Goal: Check status: Check status

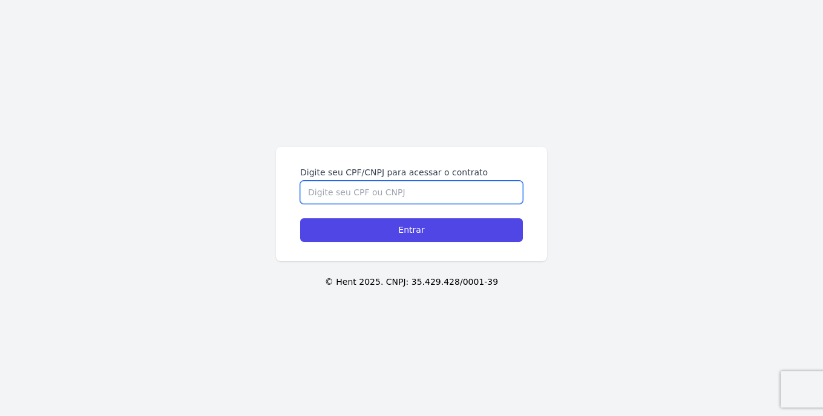
click at [384, 189] on input "Digite seu CPF/CNPJ para acessar o contrato" at bounding box center [411, 192] width 223 height 23
type input "04980503004"
click at [412, 230] on input "Entrar" at bounding box center [411, 231] width 223 height 24
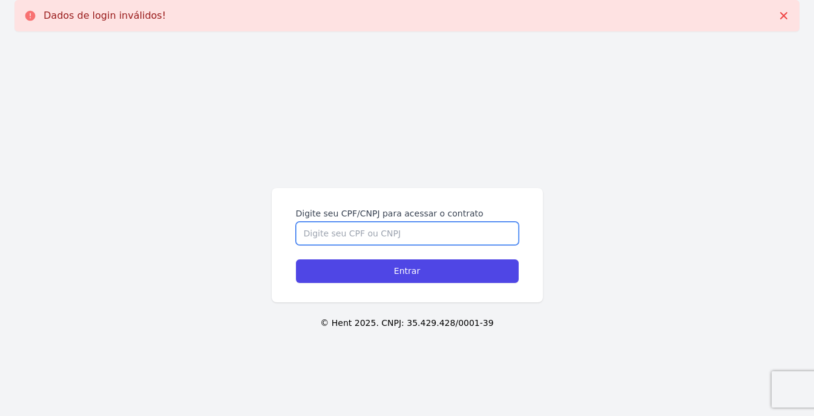
click at [367, 234] on input "Digite seu CPF/CNPJ para acessar o contrato" at bounding box center [407, 233] width 223 height 23
type input "04980503004"
click at [407, 271] on input "Entrar" at bounding box center [407, 272] width 223 height 24
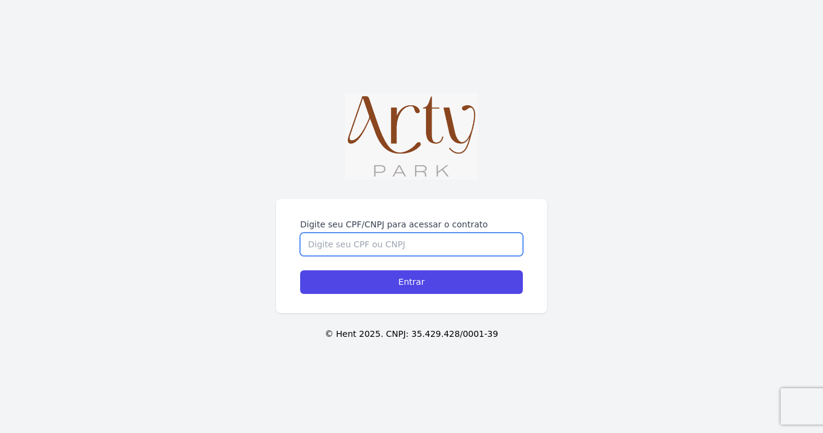
click at [407, 242] on input "Digite seu CPF/CNPJ para acessar o contrato" at bounding box center [411, 244] width 223 height 23
type input "04980503004"
click at [412, 282] on input "Entrar" at bounding box center [411, 283] width 223 height 24
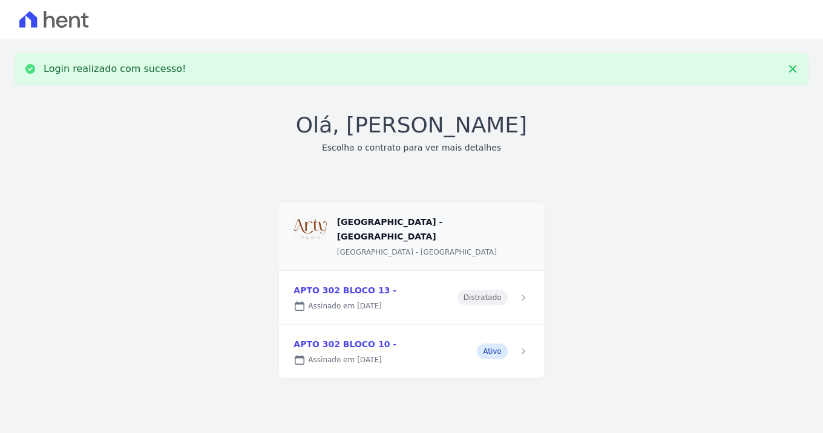
click at [349, 325] on link at bounding box center [411, 351] width 265 height 53
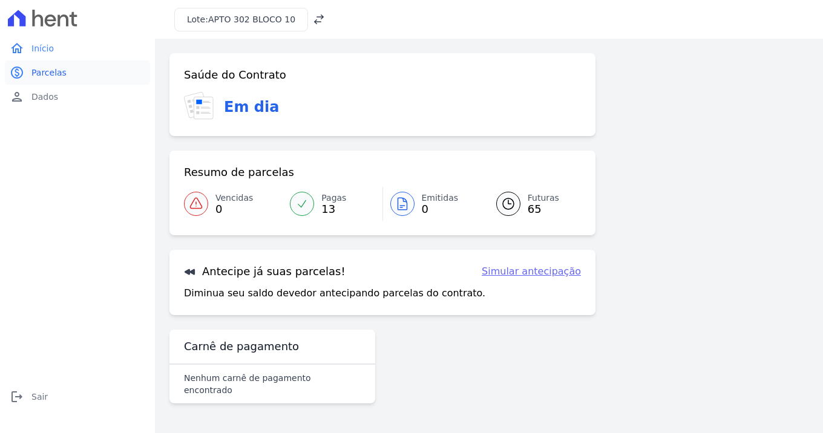
click at [82, 64] on link "paid Parcelas" at bounding box center [77, 73] width 145 height 24
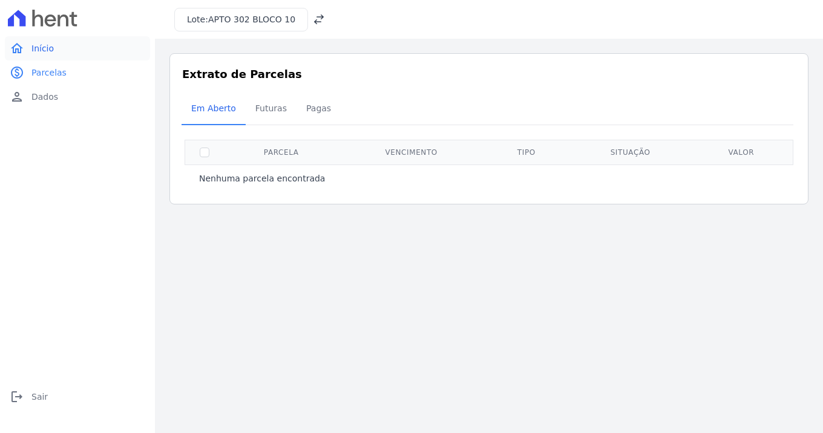
click at [37, 51] on span "Início" at bounding box center [42, 48] width 22 height 12
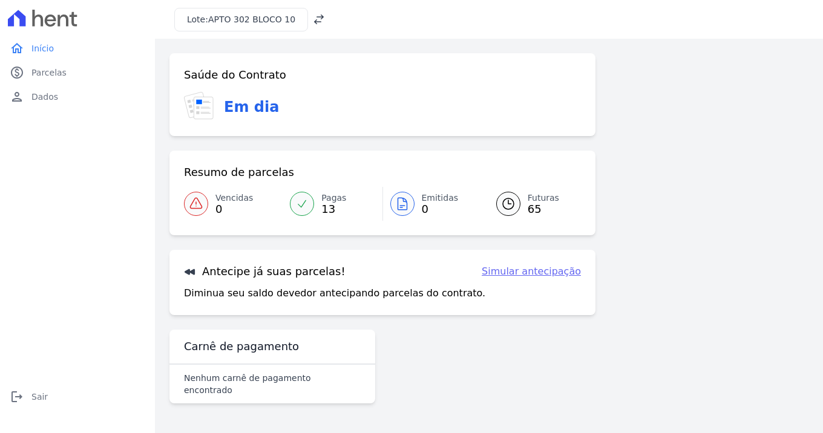
click at [367, 178] on div "Resumo de parcelas" at bounding box center [382, 172] width 397 height 15
click at [239, 97] on h3 "Em dia" at bounding box center [251, 107] width 55 height 22
click at [57, 74] on span "Parcelas" at bounding box center [48, 73] width 35 height 12
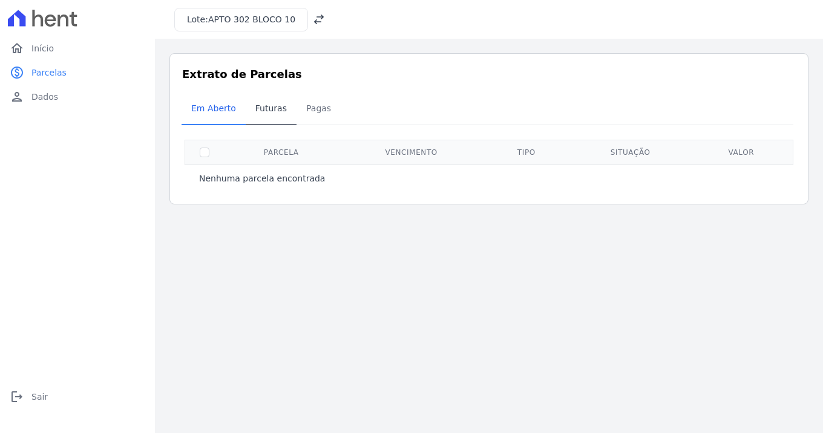
click at [257, 96] on link "Futuras" at bounding box center [271, 109] width 51 height 31
click at [266, 105] on span "Futuras" at bounding box center [271, 108] width 46 height 24
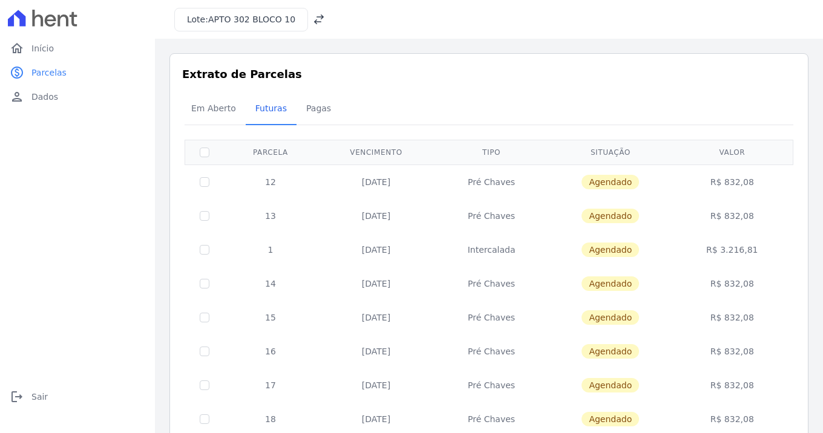
drag, startPoint x: 750, startPoint y: 182, endPoint x: 706, endPoint y: 180, distance: 44.2
click at [706, 180] on td "R$ 832,08" at bounding box center [732, 182] width 117 height 35
copy td "R$ 832,08"
click at [764, 202] on td "R$ 832,08" at bounding box center [732, 216] width 117 height 34
